Goal: Find contact information: Find contact information

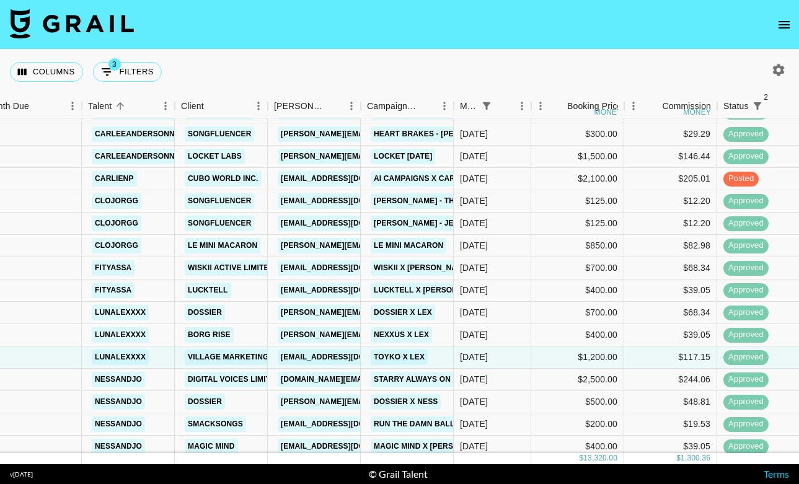
scroll to position [85, 20]
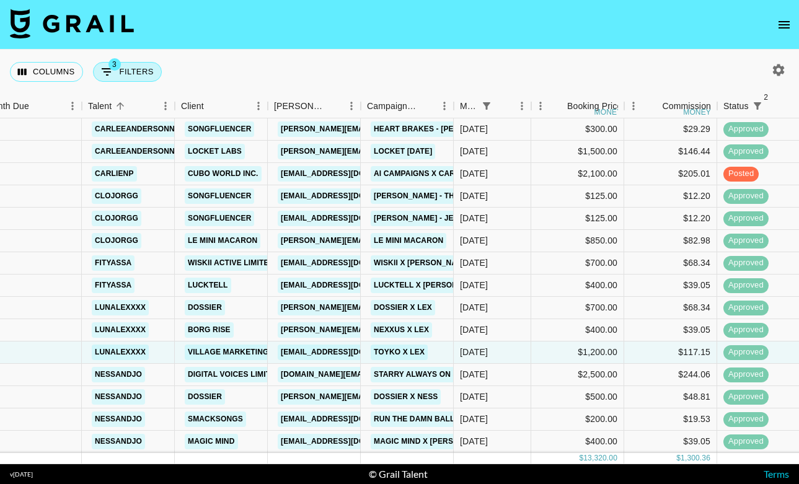
click at [138, 70] on button "3 Filters" at bounding box center [127, 72] width 69 height 20
select select "monthDue2"
select select "[DATE]"
select select "status"
select select "not"
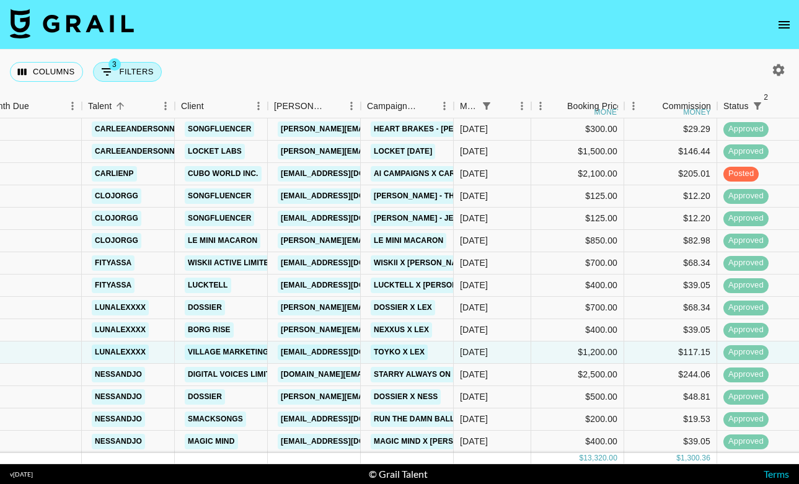
select select "declined"
select select "status"
select select "not"
select select "cancelled"
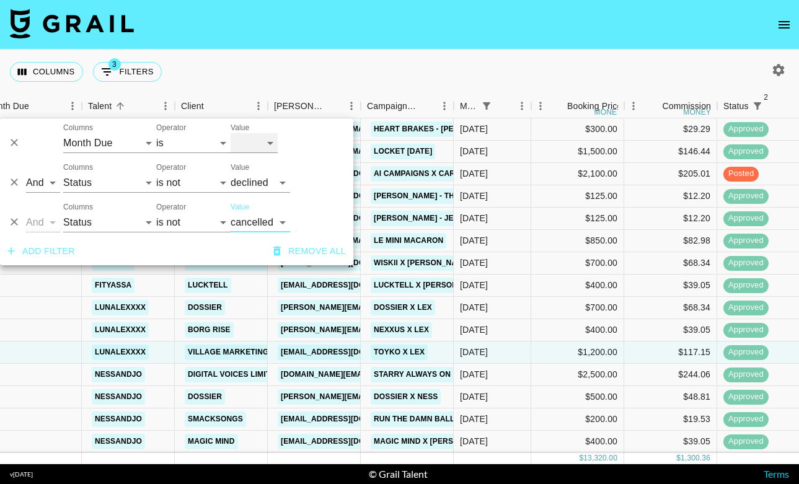
click at [262, 143] on select "[DATE] [DATE] '[DATE] May '[DATE] Mar '[DATE] Jan '[DATE] Nov '[DATE] Sep '[DAT…" at bounding box center [253, 143] width 47 height 20
select select "[DATE]"
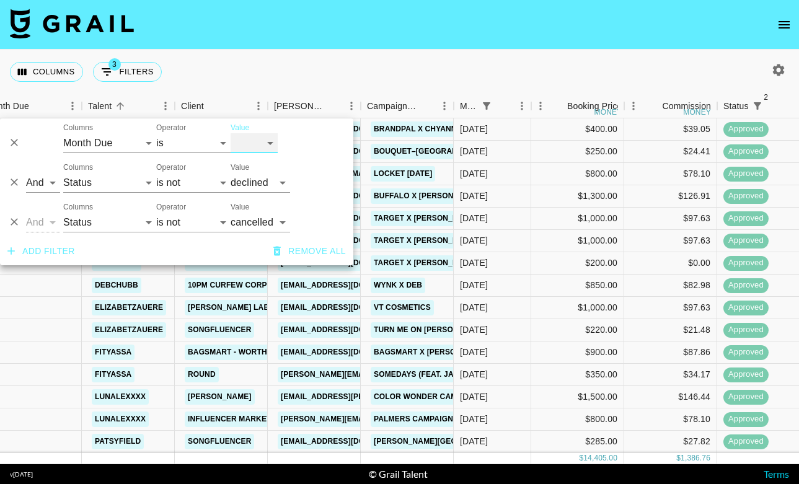
scroll to position [63, 20]
click at [400, 63] on div "Columns 3 Filters + Booking" at bounding box center [399, 72] width 799 height 45
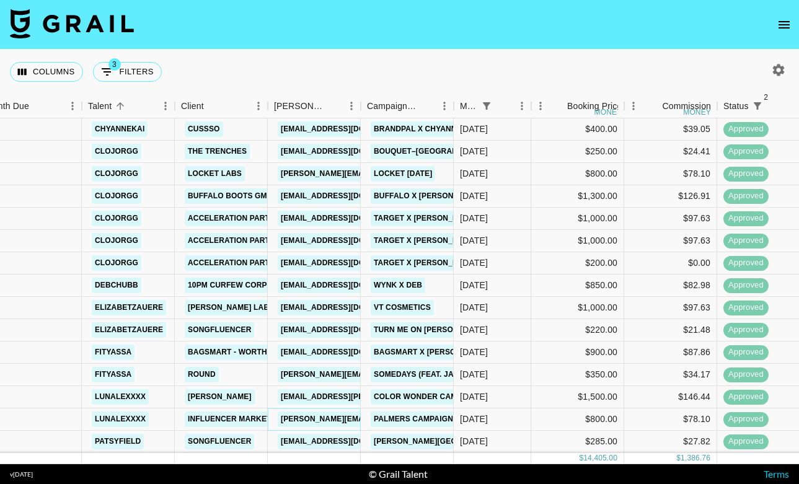
click at [332, 421] on link "[PERSON_NAME][EMAIL_ADDRESS][DOMAIN_NAME]" at bounding box center [379, 418] width 202 height 15
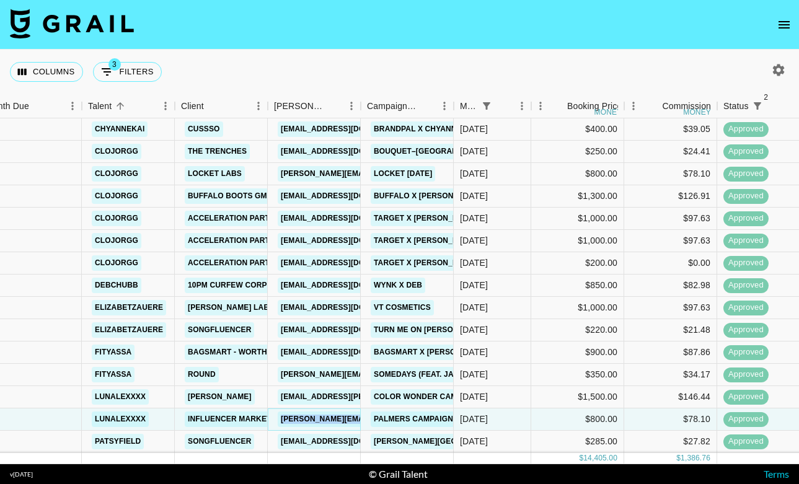
copy link "[PERSON_NAME][EMAIL_ADDRESS][DOMAIN_NAME]"
copy link "[EMAIL_ADDRESS][DOMAIN_NAME]"
